Goal: Check status: Check status

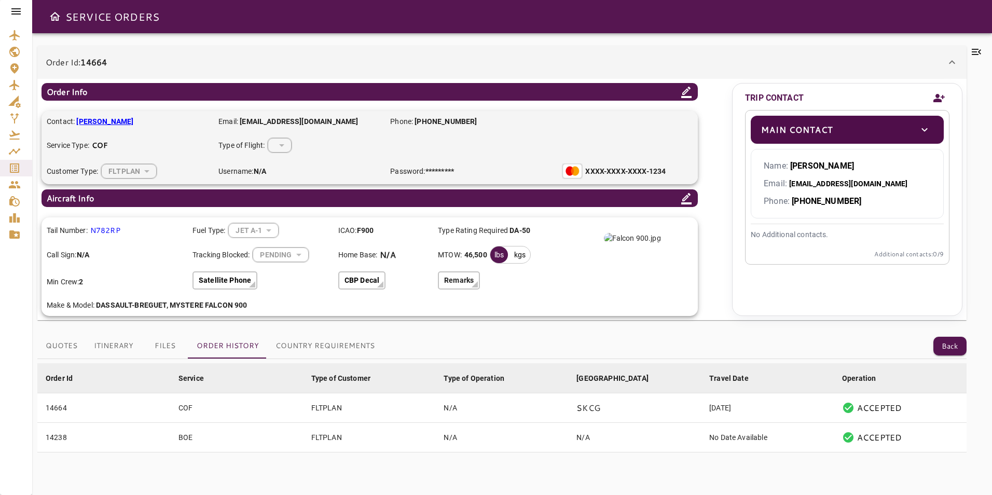
click at [959, 352] on button "Back" at bounding box center [950, 346] width 33 height 19
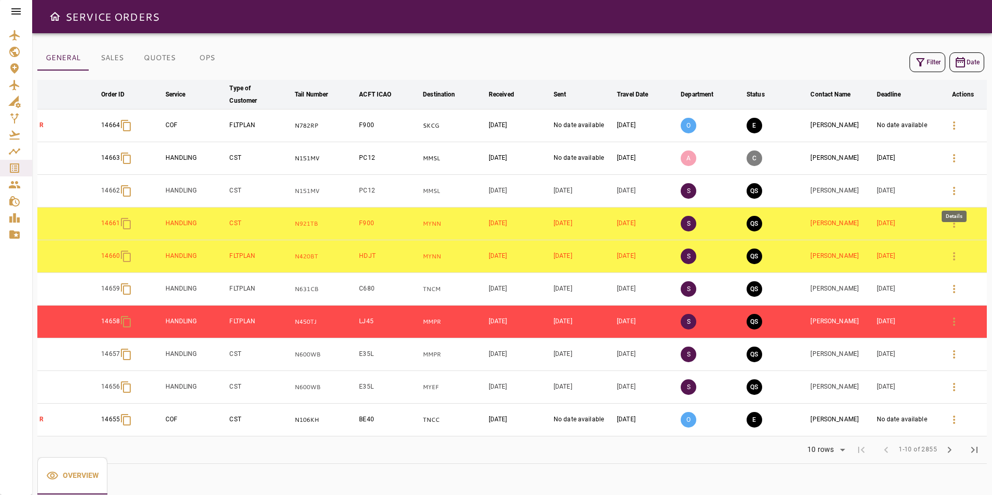
click at [956, 195] on icon "button" at bounding box center [954, 191] width 12 height 12
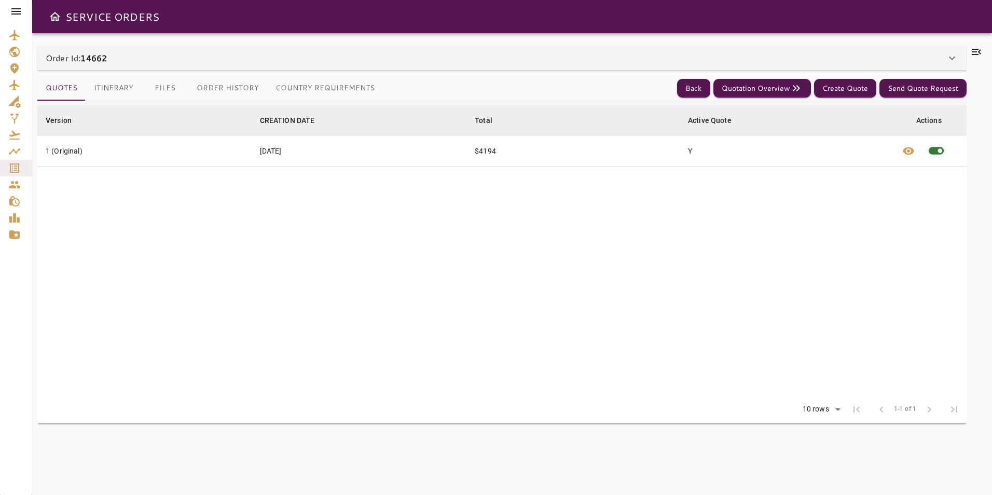
click at [416, 62] on div "Order Id: 14662" at bounding box center [496, 58] width 900 height 12
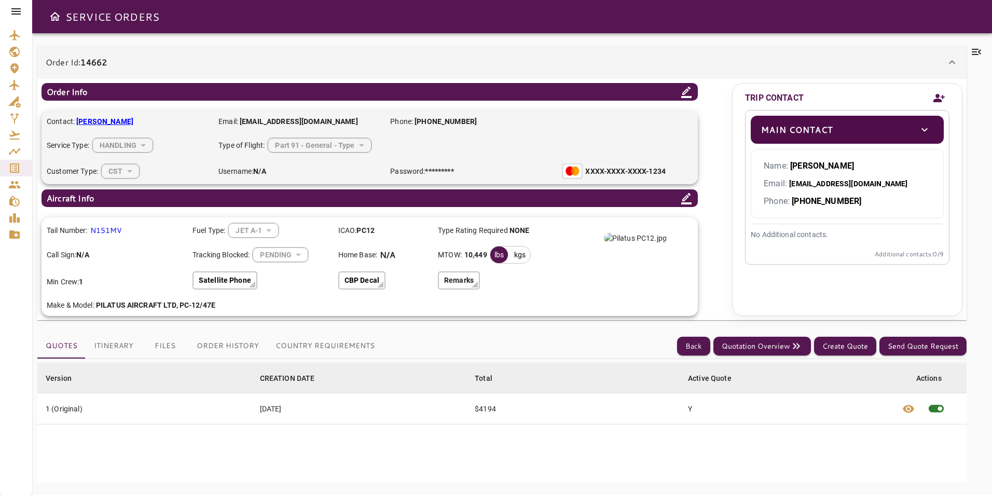
click at [320, 347] on button "Country Requirements" at bounding box center [325, 346] width 116 height 25
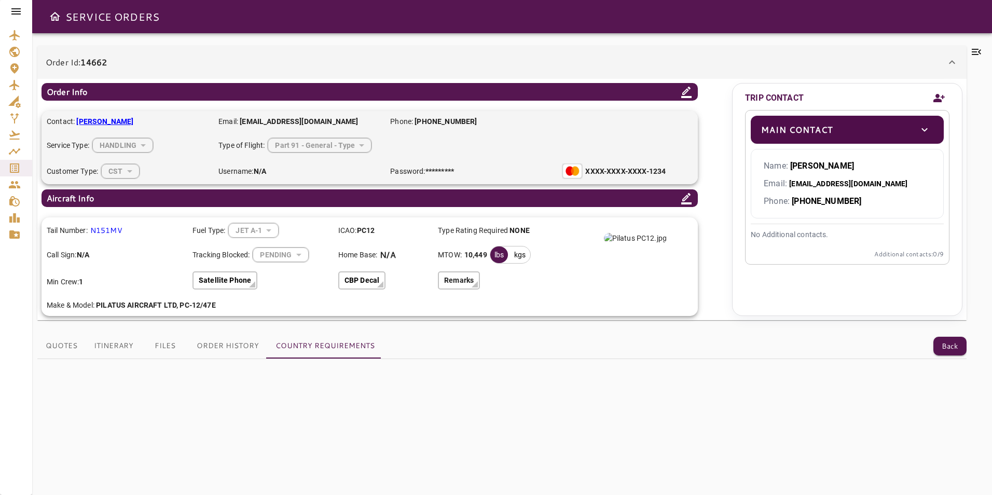
click at [227, 353] on button "Order History" at bounding box center [227, 346] width 79 height 25
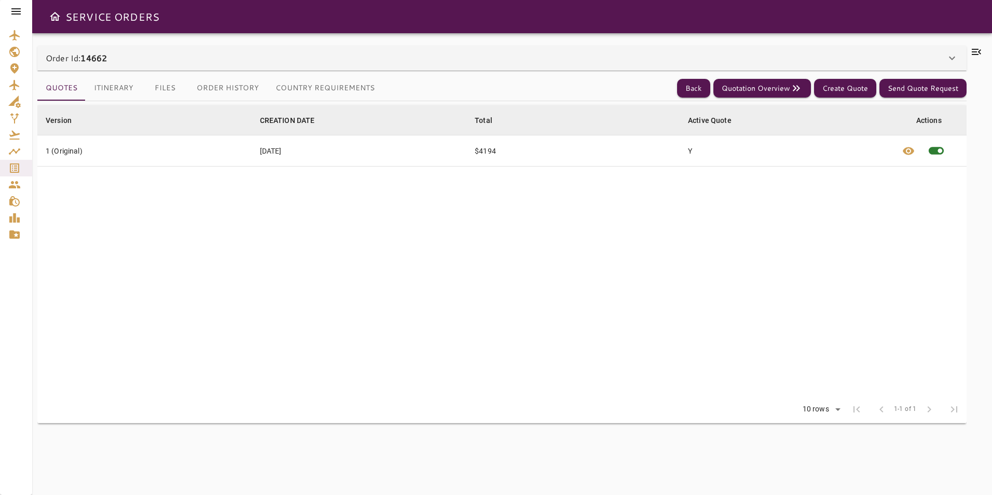
click at [214, 85] on button "Order History" at bounding box center [227, 88] width 79 height 25
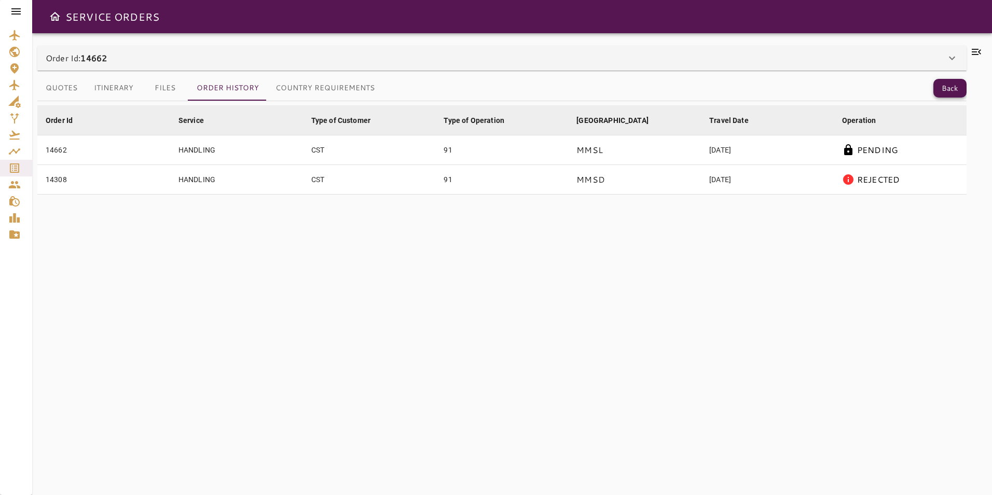
click at [947, 90] on button "Back" at bounding box center [950, 88] width 33 height 19
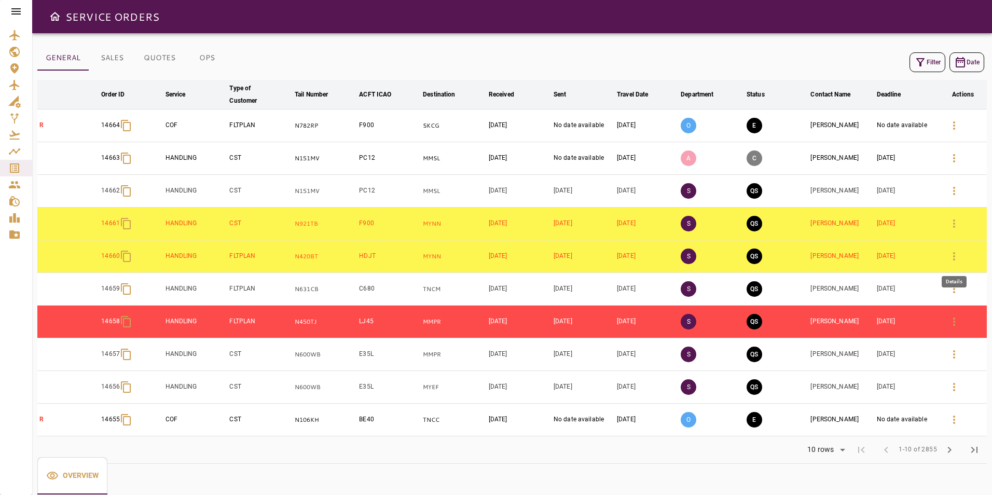
click at [953, 256] on icon "button" at bounding box center [954, 256] width 12 height 12
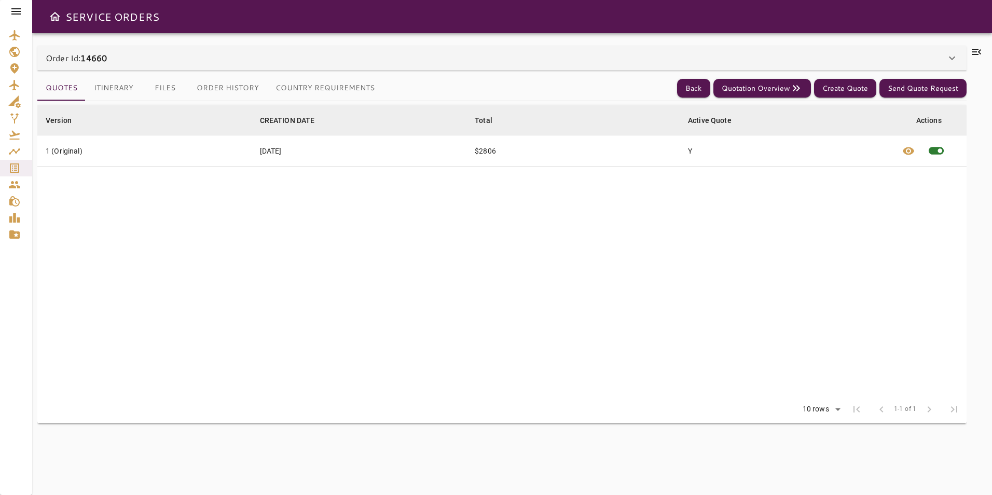
click at [433, 63] on div "Order Id: 14660" at bounding box center [496, 58] width 900 height 12
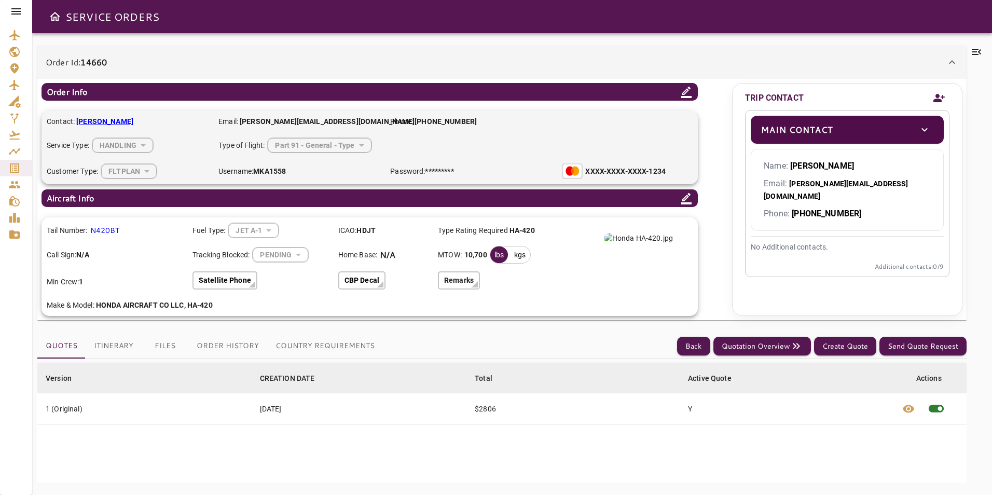
click at [220, 348] on button "Order History" at bounding box center [227, 346] width 79 height 25
